Goal: Communication & Community: Answer question/provide support

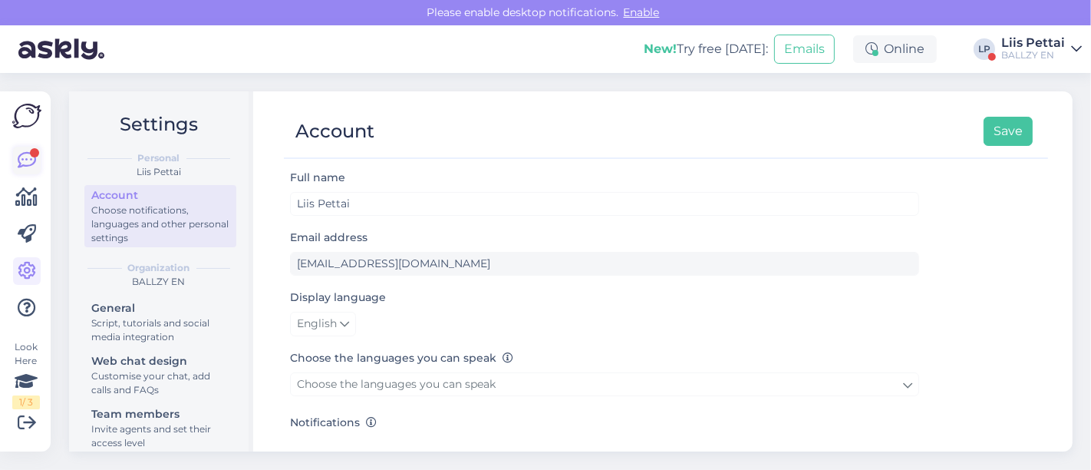
click at [28, 154] on icon at bounding box center [27, 160] width 18 height 18
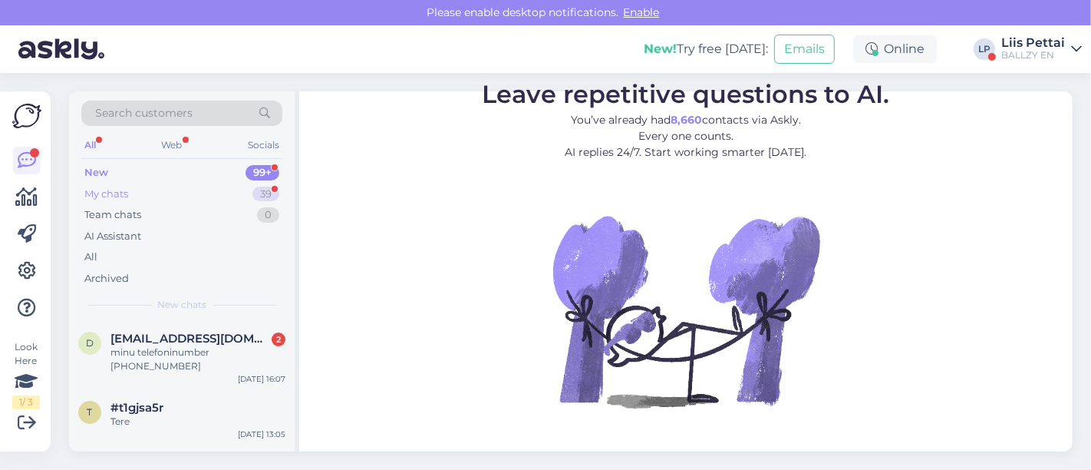
click at [139, 193] on div "My chats 39" at bounding box center [181, 193] width 201 height 21
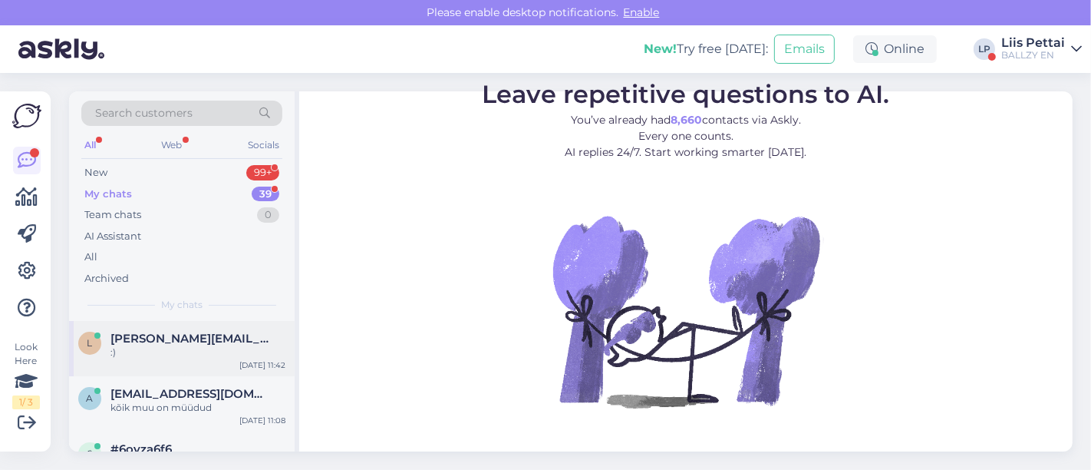
click at [131, 334] on span "[PERSON_NAME][EMAIL_ADDRESS][PERSON_NAME][DOMAIN_NAME]" at bounding box center [191, 339] width 160 height 14
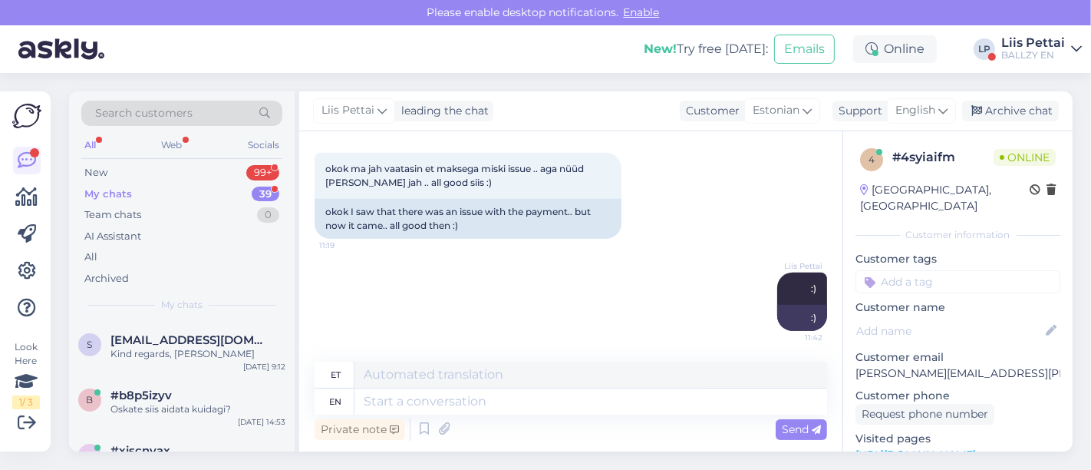
scroll to position [443, 0]
click at [133, 334] on span "[EMAIL_ADDRESS][DOMAIN_NAME]" at bounding box center [191, 338] width 160 height 14
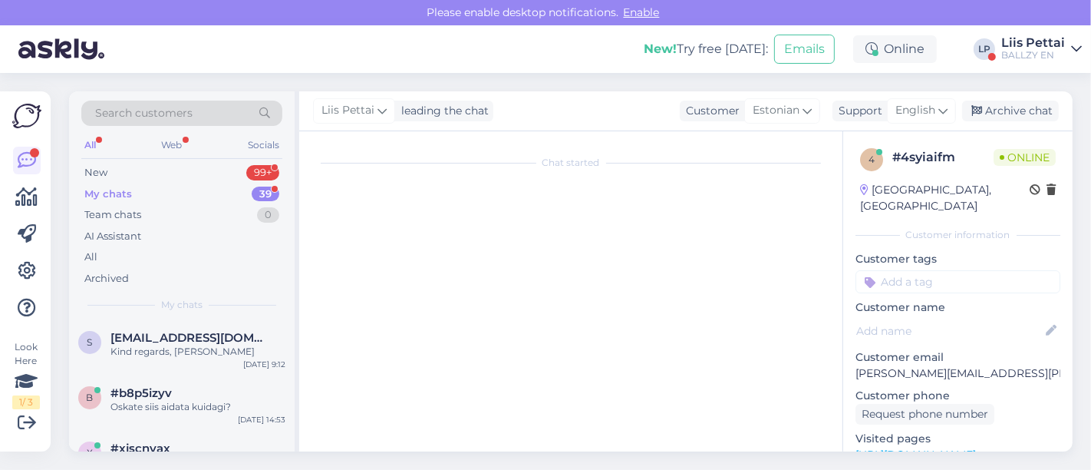
scroll to position [520, 0]
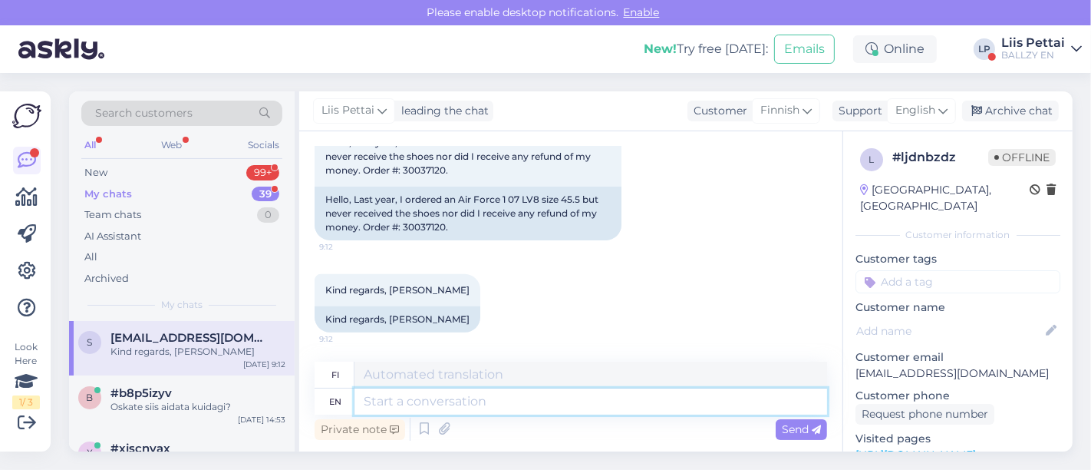
click at [655, 411] on textarea at bounding box center [591, 401] width 473 height 26
type textarea "Hello, y"
type textarea "Hei,"
type textarea "Hello, you a"
type textarea "Hei sinä"
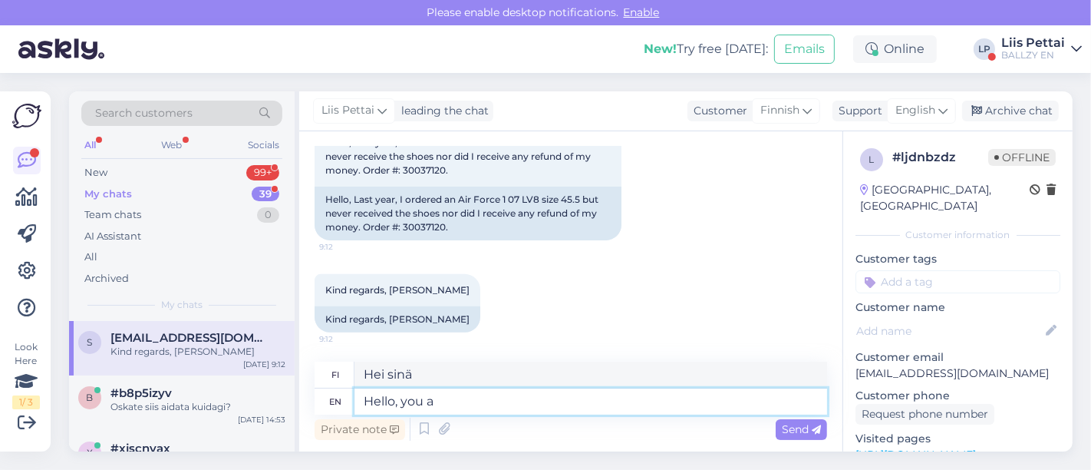
type textarea "Hello, you a"
type textarea "Hei, sinä"
type textarea "Hello, you are c"
type textarea "Hei, sinä olet"
type textarea "Hello, you are claiming t"
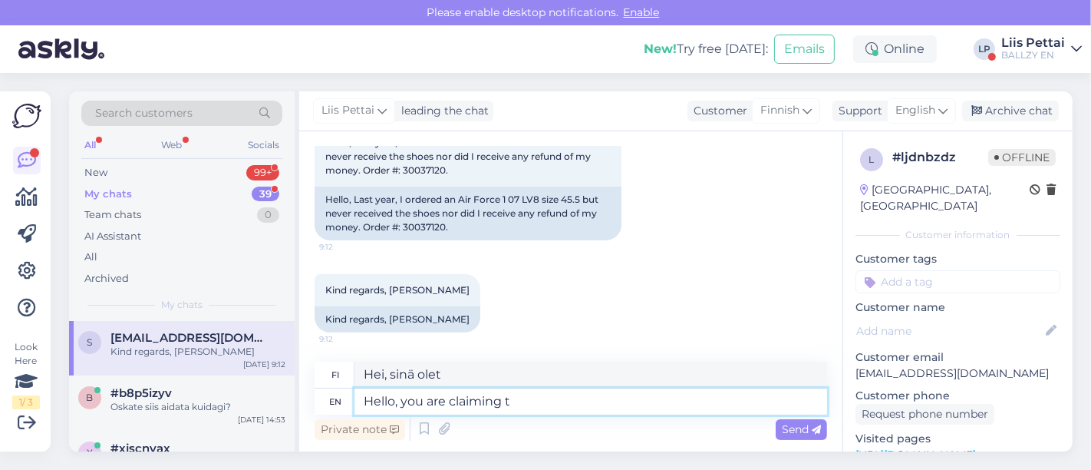
type textarea "Hei, väität"
type textarea "Hello, you are claiming that"
type textarea "Hei, väität, [PERSON_NAME]"
type textarea "Hello, you are claiming that you"
type textarea "Hei, väität, [PERSON_NAME] sinä"
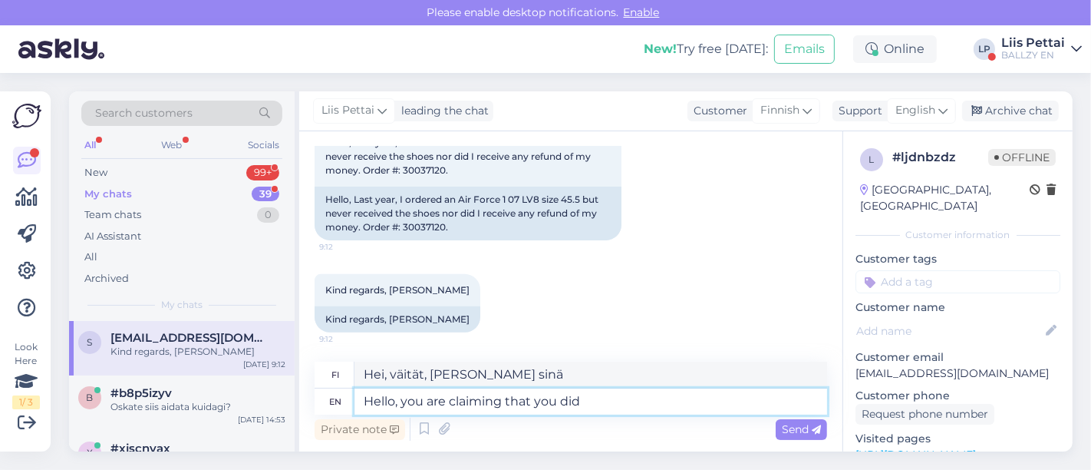
type textarea "Hello, you are claiming that you did n"
type textarea "Hei, väität tehneesi niin"
type textarea "Hello, you are claiming that you did not r"
type textarea "Hei, väität, ettet tehnyt niin"
type textarea "Hello, you are claiming that you did not recieve the"
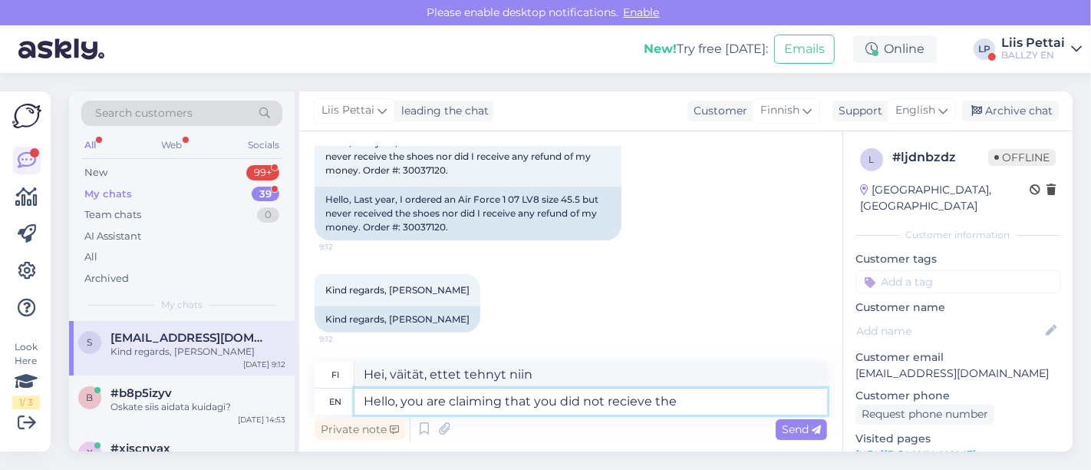
type textarea "Hei, väität, ettet ole saanut"
type textarea "Hello, you are claiming that you did not recieve the shoes at"
type textarea "Hei, väität, ettet saanut kenkiä"
type textarea "Hello, you are claiming that you did not recieve the shoes at al"
type textarea "Hei, väität, ettet saanut kenkiä osoitteessa"
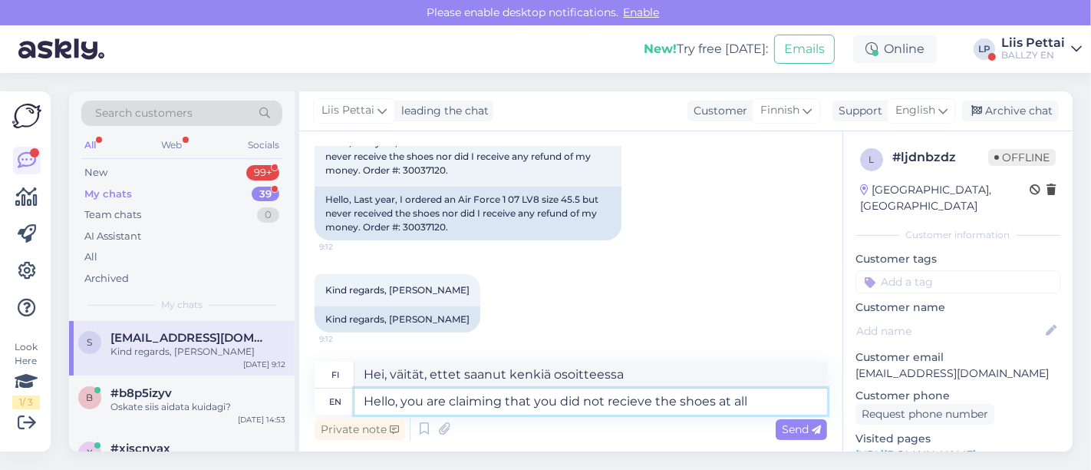
type textarea "Hello, you are claiming that you did not recieve the shoes at all?"
type textarea "Hei, väität, ettet saanut kenkiä ollenkaan?"
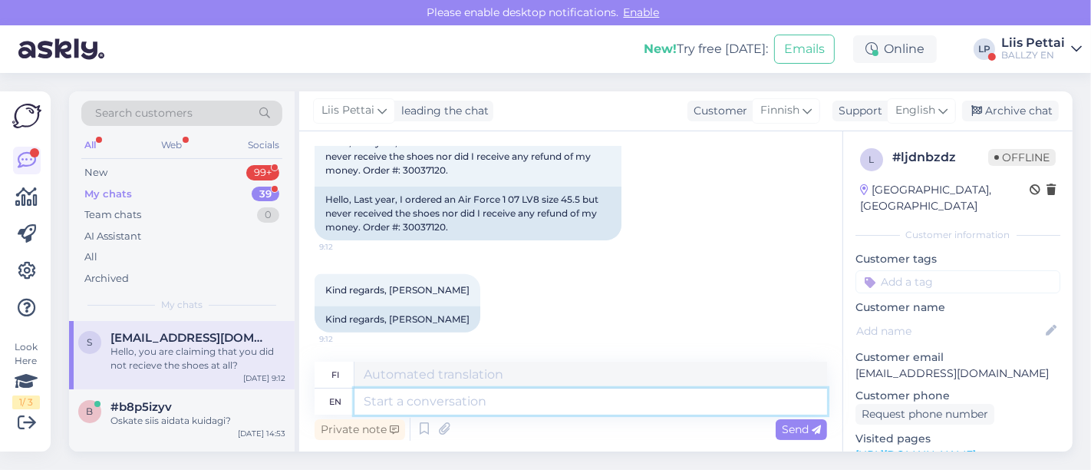
scroll to position [627, 0]
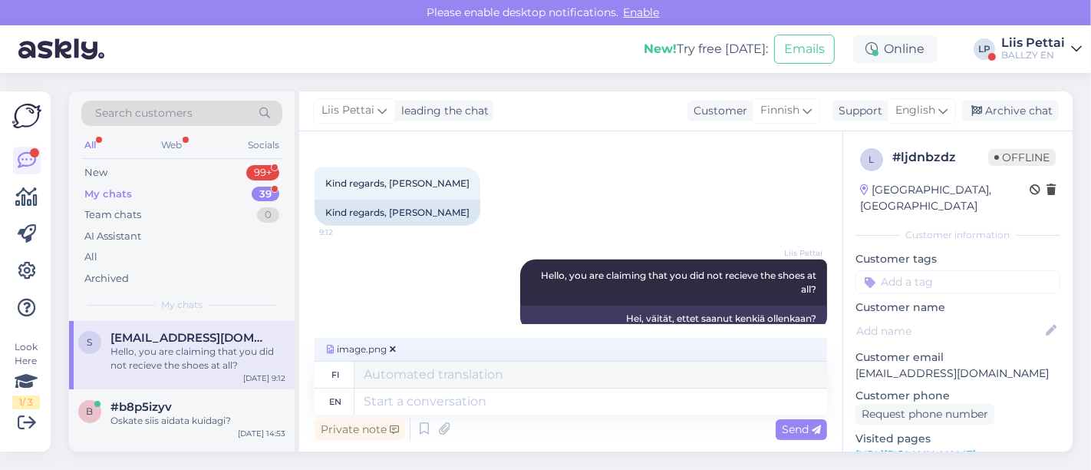
click at [454, 446] on div "Chat started [DATE] Hei, 15:35 Hello, Hei, [PERSON_NAME] viime vuonnaKoko AIR F…" at bounding box center [570, 291] width 543 height 320
click at [498, 404] on textarea at bounding box center [591, 401] width 473 height 26
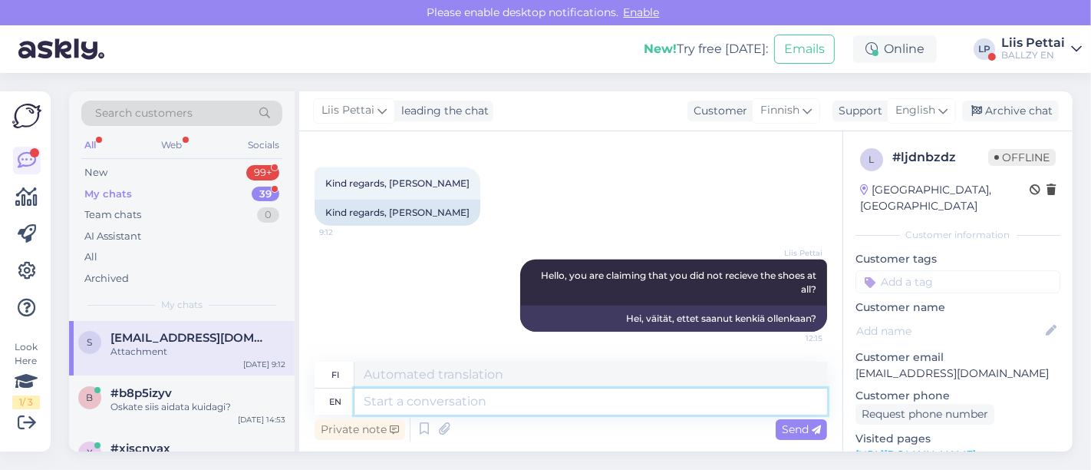
scroll to position [723, 0]
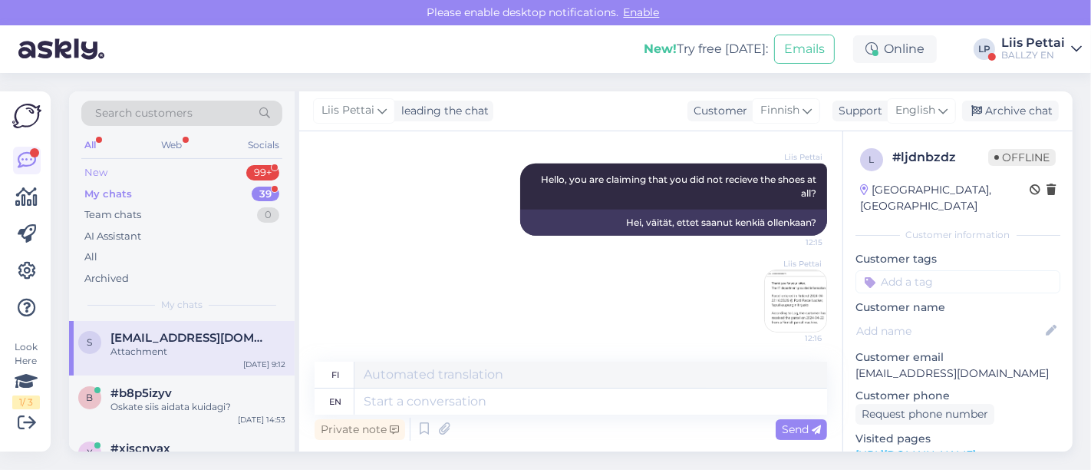
click at [109, 172] on div "New 99+" at bounding box center [181, 172] width 201 height 21
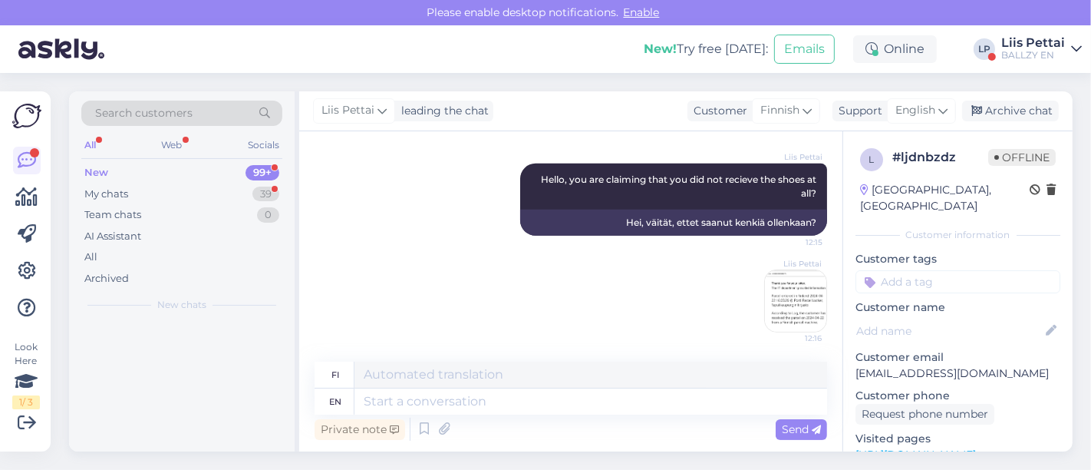
scroll to position [0, 0]
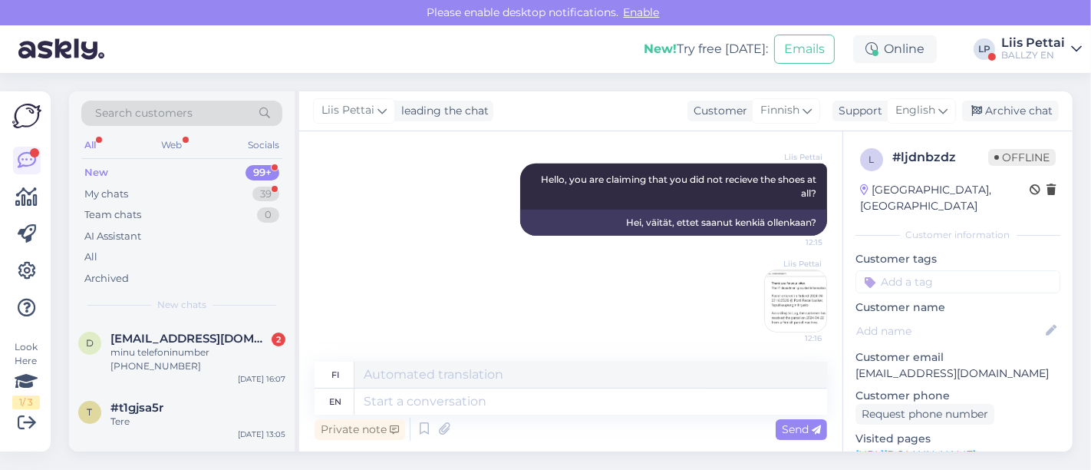
click at [1050, 58] on div "BALLZY EN" at bounding box center [1033, 55] width 64 height 12
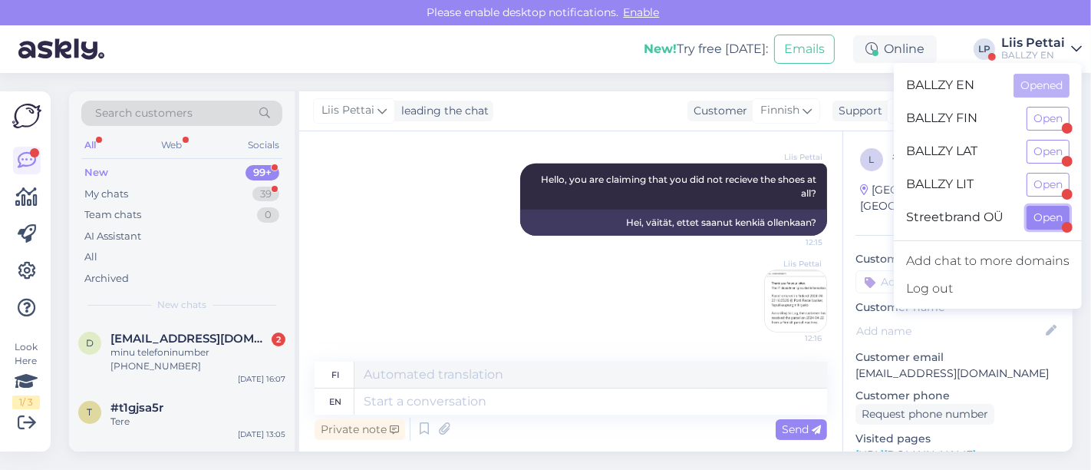
click at [1050, 222] on button "Open" at bounding box center [1048, 218] width 43 height 24
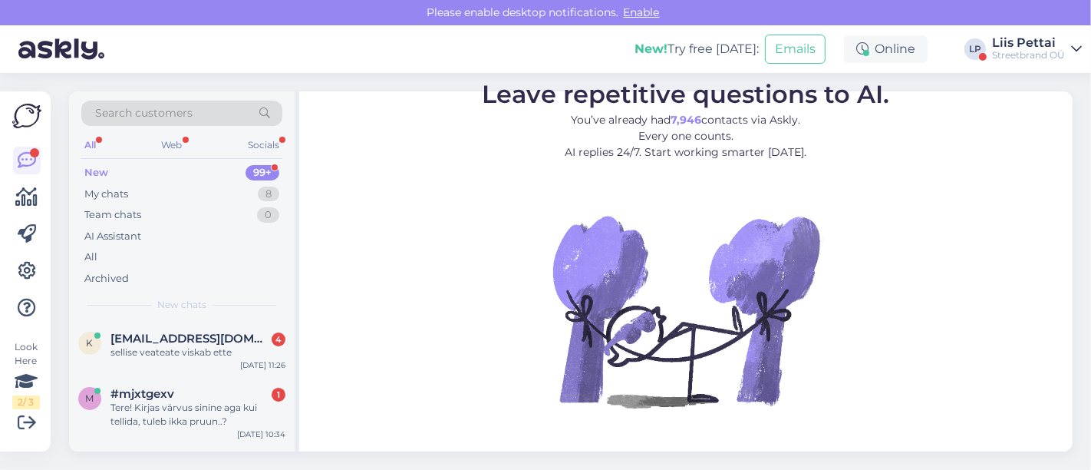
click at [193, 373] on div "k [EMAIL_ADDRESS][DOMAIN_NAME] 4 sellise veateate viskab ette [DATE] 11:26" at bounding box center [182, 348] width 226 height 55
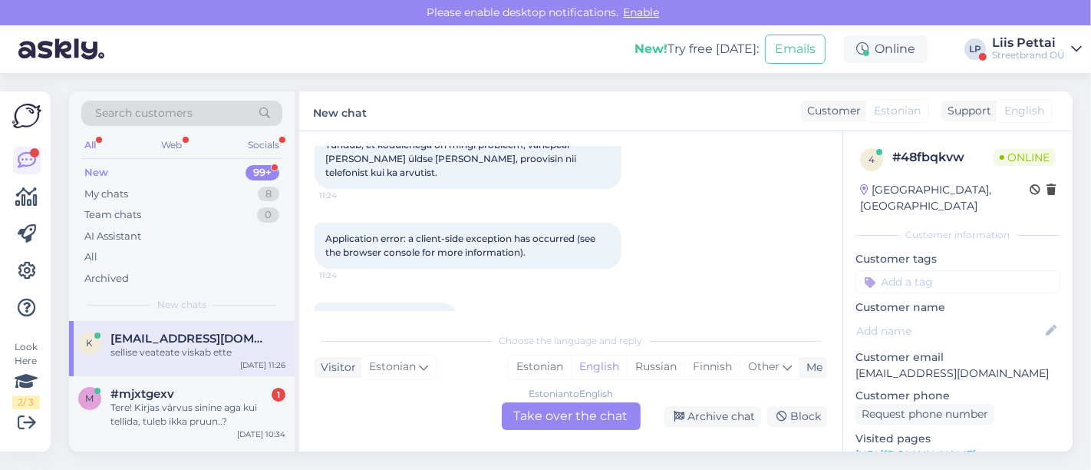
scroll to position [259, 0]
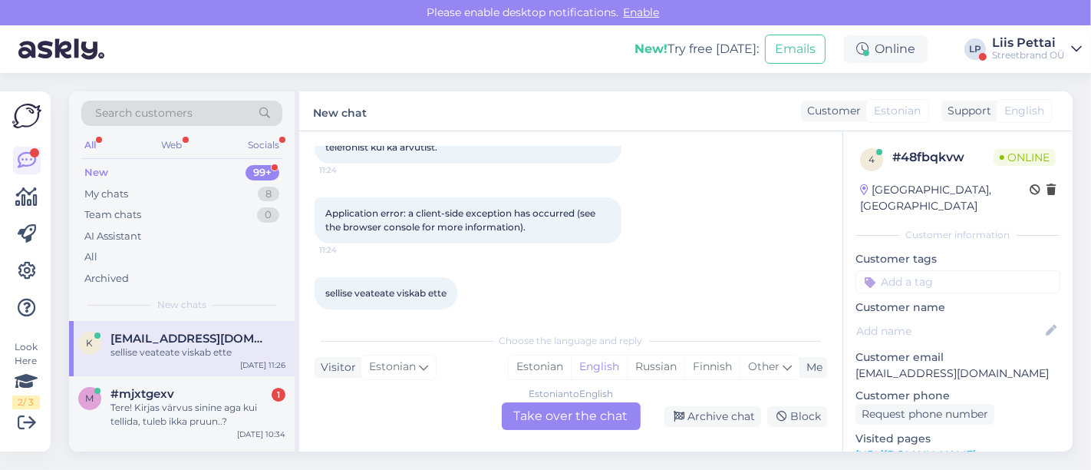
click at [586, 414] on div "Estonian to English Take over the chat" at bounding box center [571, 416] width 139 height 28
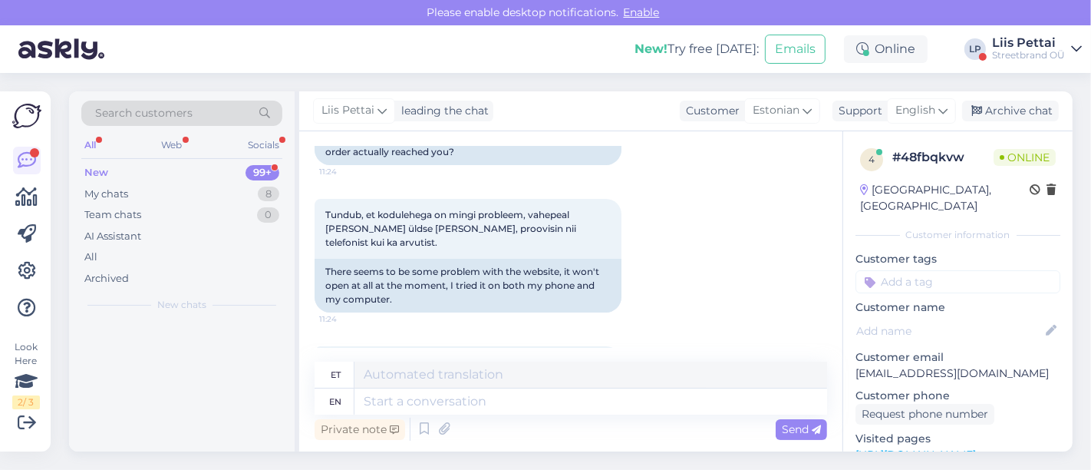
scroll to position [408, 0]
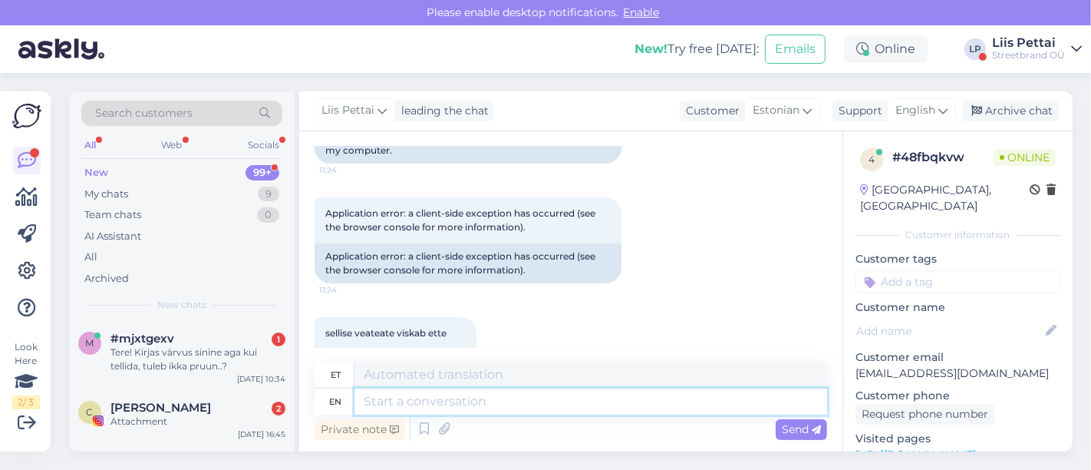
click at [578, 405] on textarea at bounding box center [591, 401] width 473 height 26
type textarea "mis ni"
type textarea "vale"
type textarea "mis nimele tel"
type textarea "mis nime"
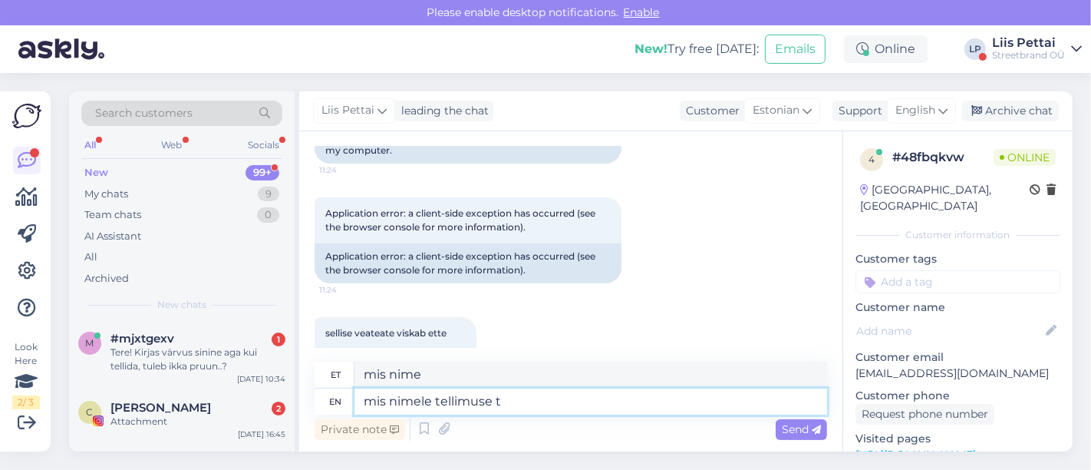
type textarea "mis nimele tellimuse te"
type textarea "mis nimele kuulutuse"
type textarea "mis nimele tellimuse tegite?"
type textarea "minu nimele kuulutuse tegemine?"
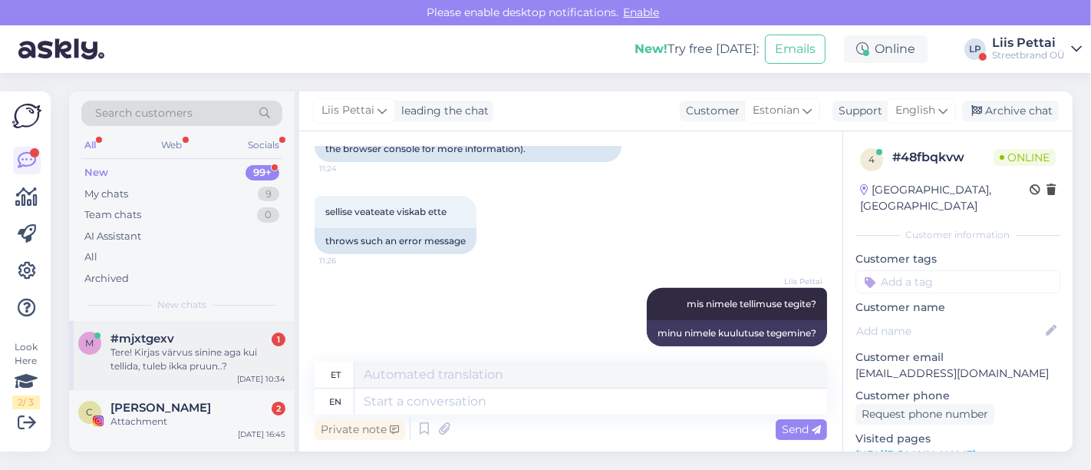
click at [196, 339] on div "#mjxtgexv 1" at bounding box center [198, 339] width 175 height 14
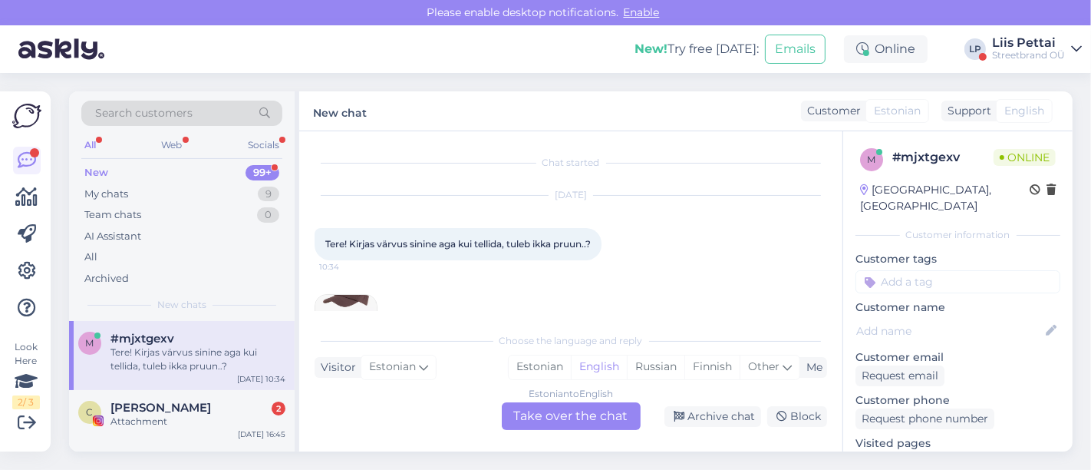
scroll to position [32, 0]
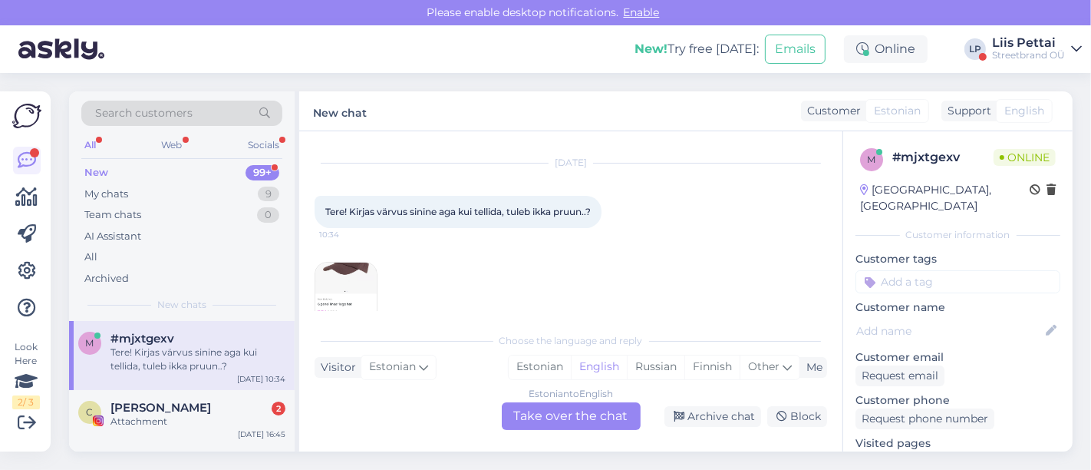
click at [358, 291] on img at bounding box center [345, 292] width 61 height 61
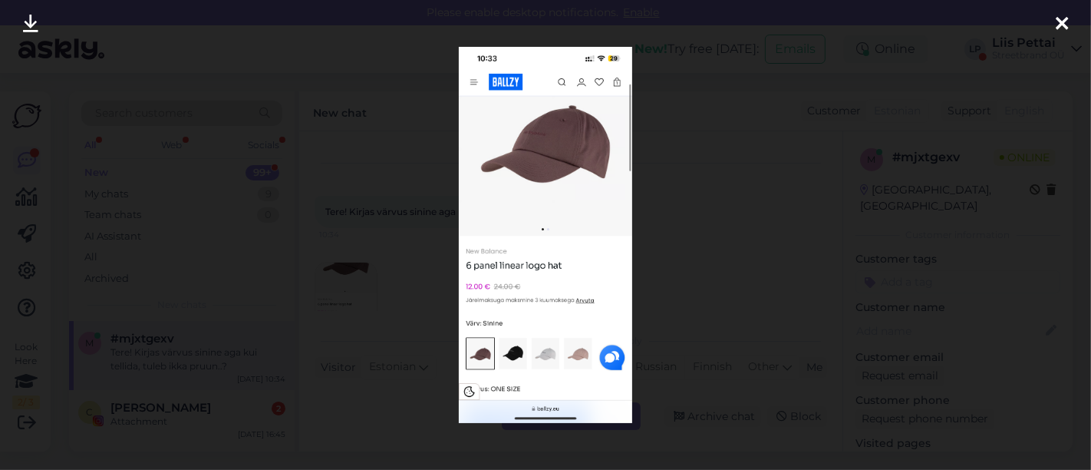
click at [364, 292] on div at bounding box center [545, 235] width 1091 height 470
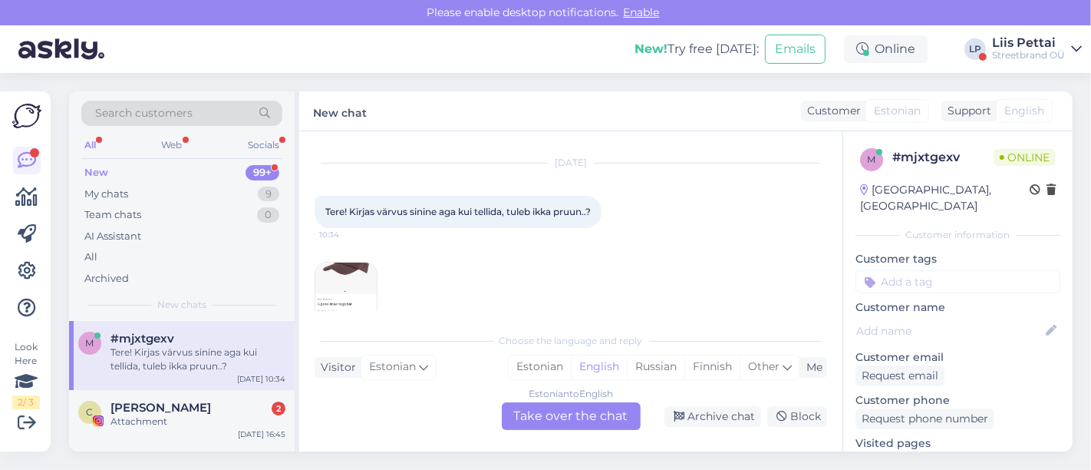
click at [548, 405] on div "Estonian to English Take over the chat" at bounding box center [571, 416] width 139 height 28
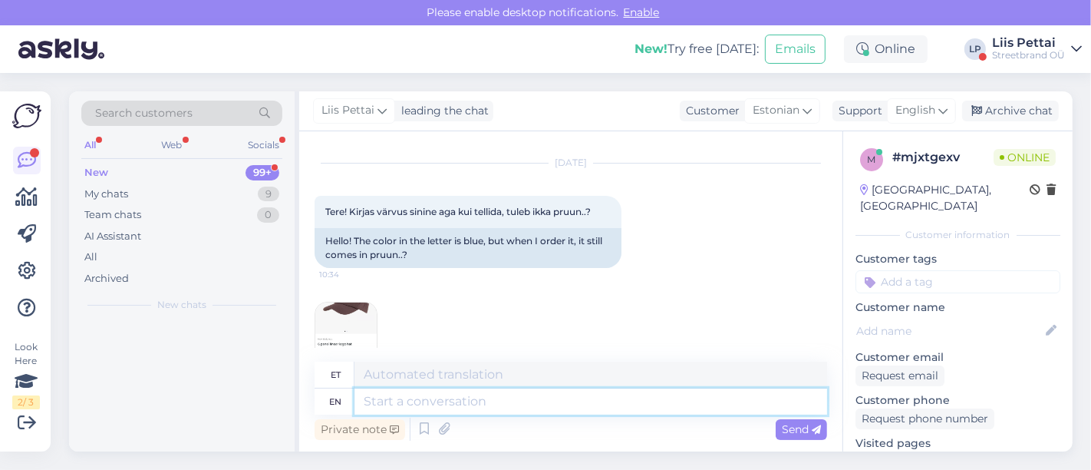
click at [487, 397] on textarea at bounding box center [591, 401] width 473 height 26
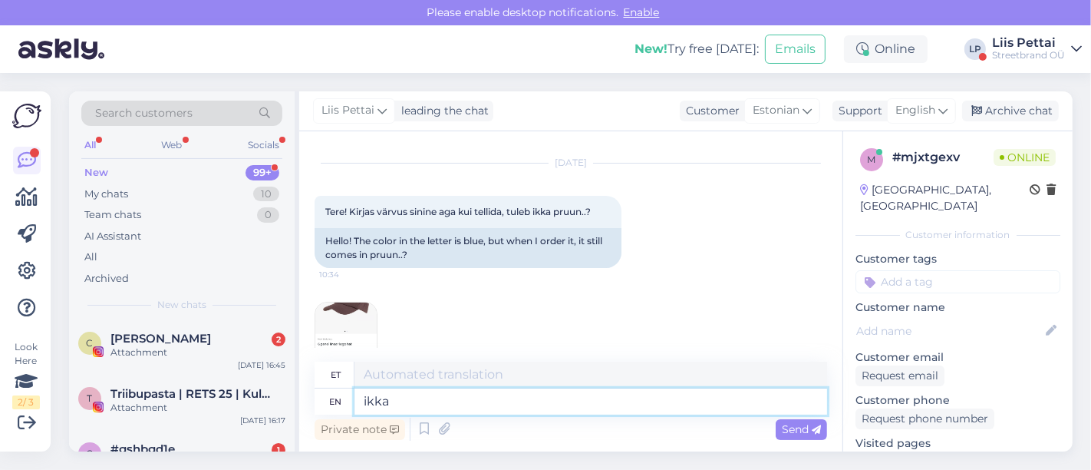
type textarea "ikka p"
type textarea "ikka"
type textarea "ikka pruun :"
type textarea "ikka pruun"
type textarea "ikka pruun :)"
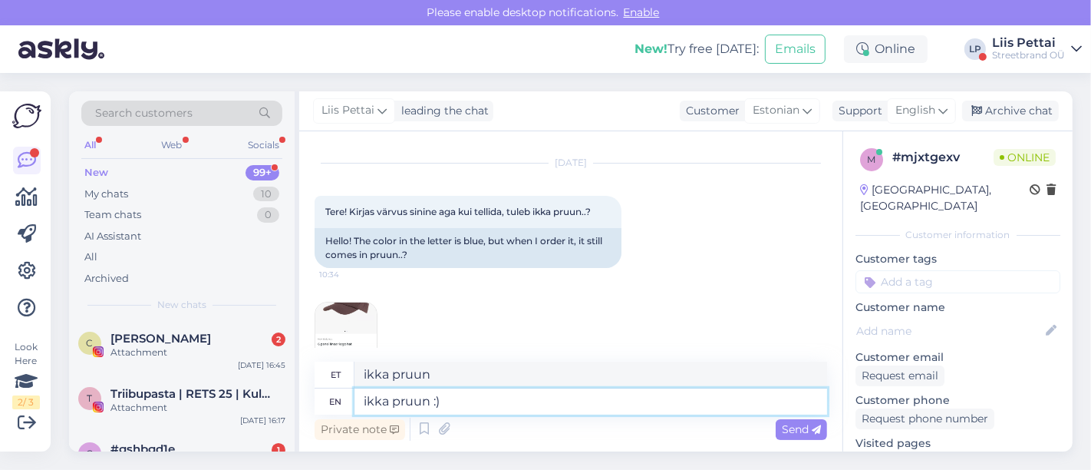
type textarea "ikka pruun :)"
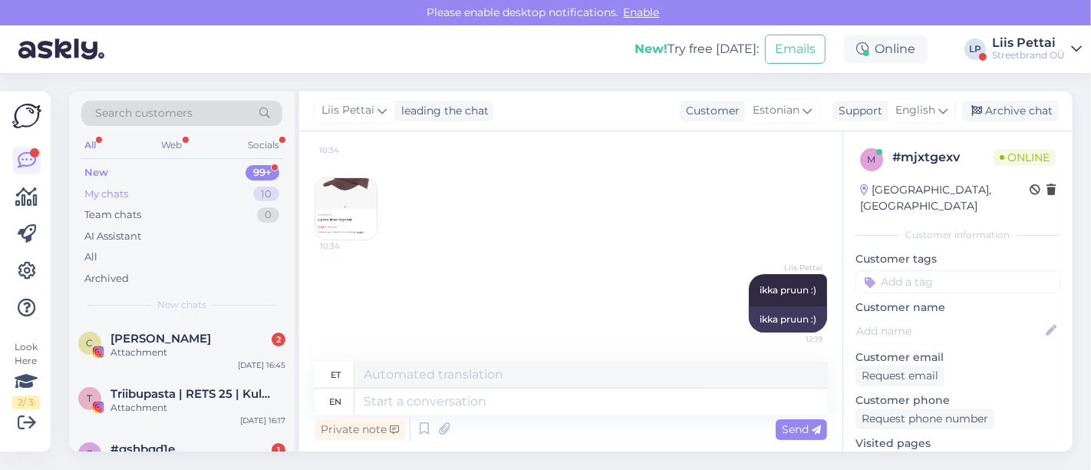
click at [131, 187] on div "My chats 10" at bounding box center [181, 193] width 201 height 21
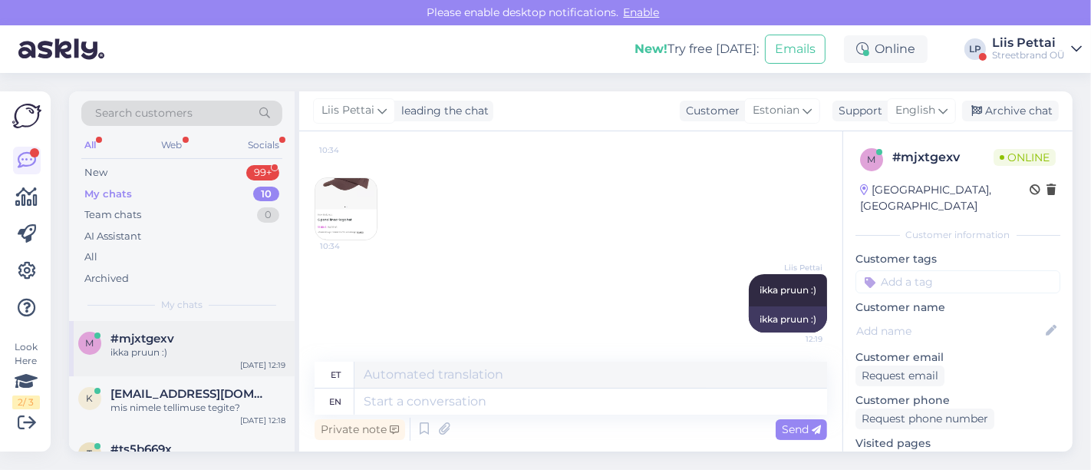
click at [136, 339] on span "#mjxtgexv" at bounding box center [143, 339] width 64 height 14
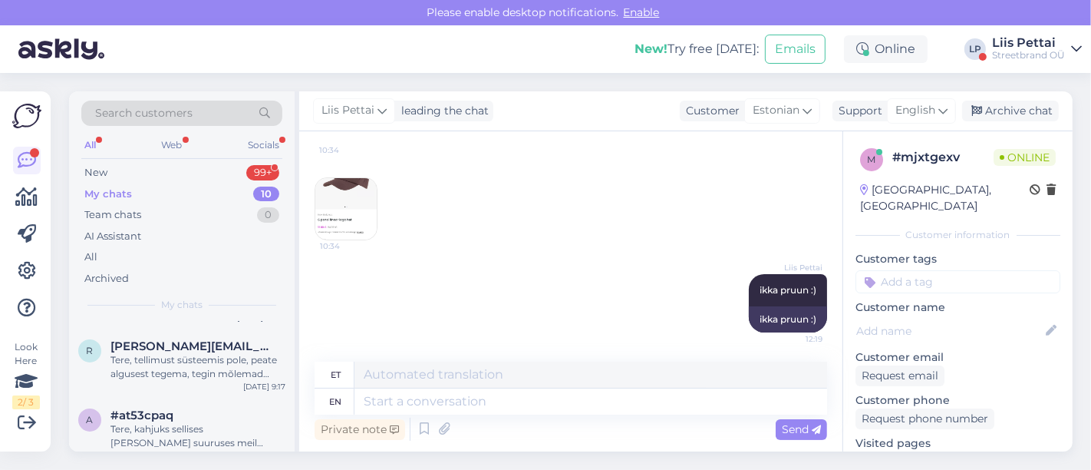
scroll to position [239, 0]
